Goal: Navigation & Orientation: Find specific page/section

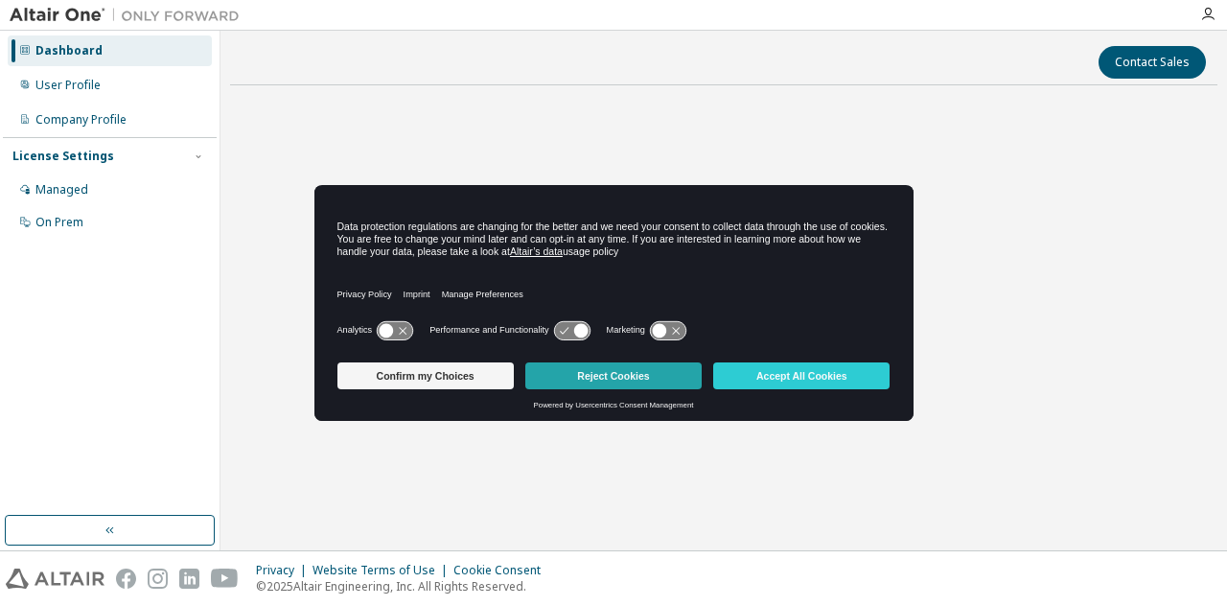
click at [621, 376] on button "Reject Cookies" at bounding box center [613, 375] width 176 height 27
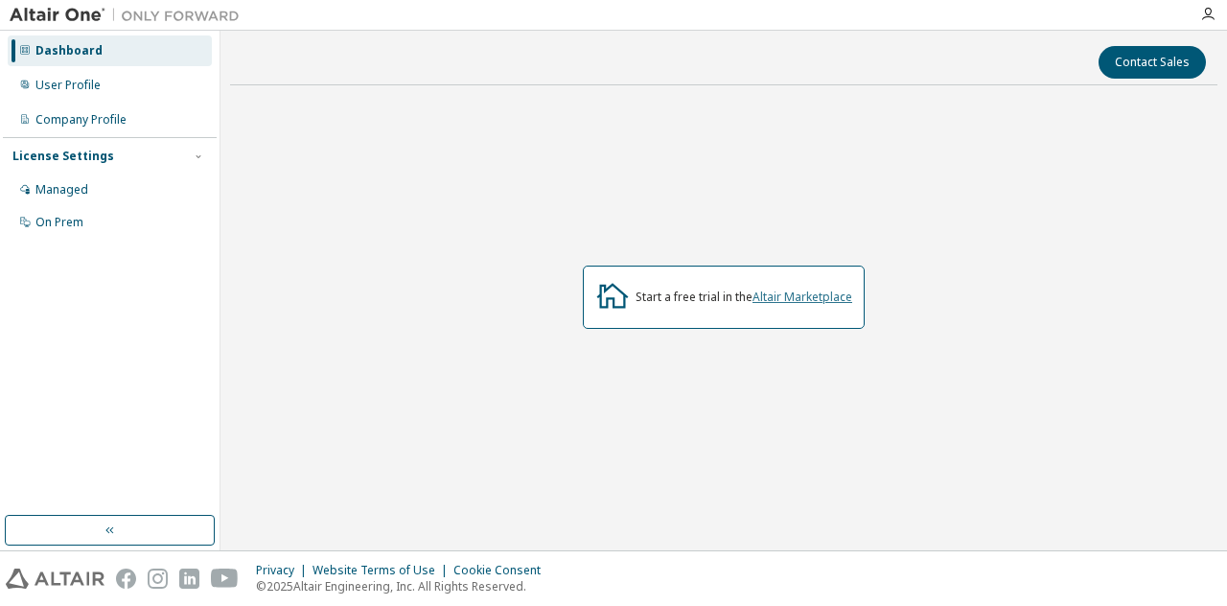
click at [782, 297] on link "Altair Marketplace" at bounding box center [803, 297] width 100 height 16
